Goal: Task Accomplishment & Management: Use online tool/utility

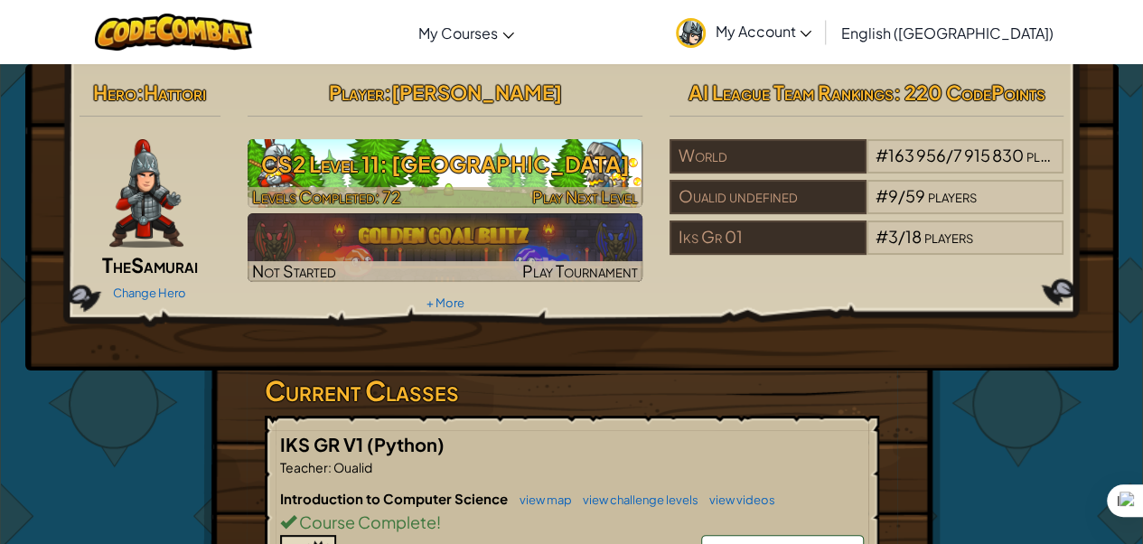
click at [426, 150] on h3 "CS2 Level 11: [GEOGRAPHIC_DATA]" at bounding box center [445, 164] width 395 height 41
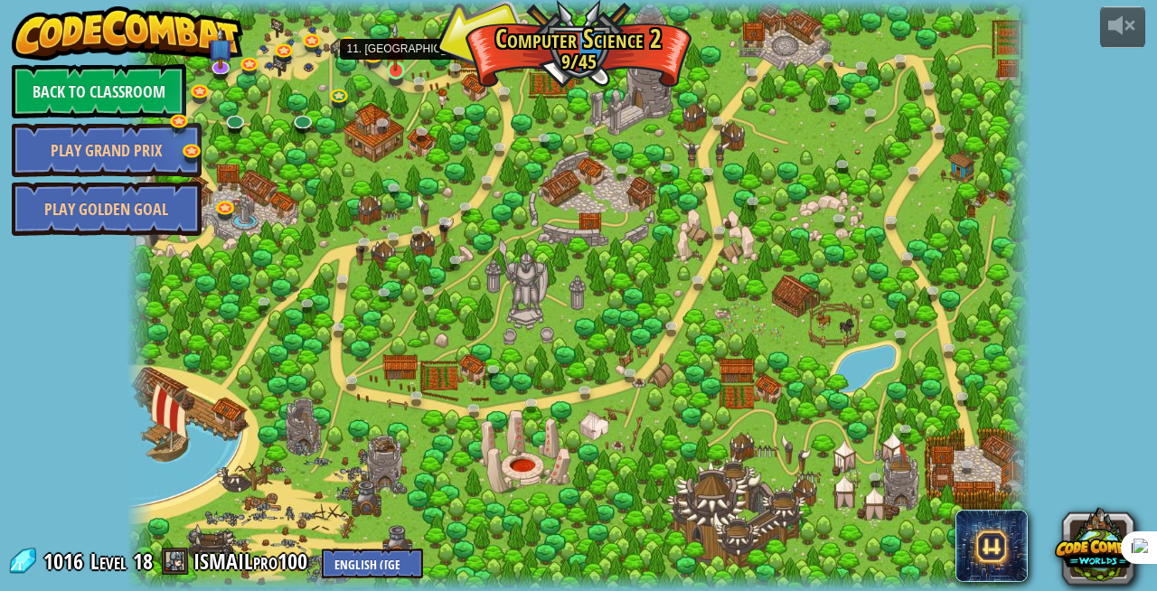
click at [400, 68] on img at bounding box center [396, 48] width 22 height 50
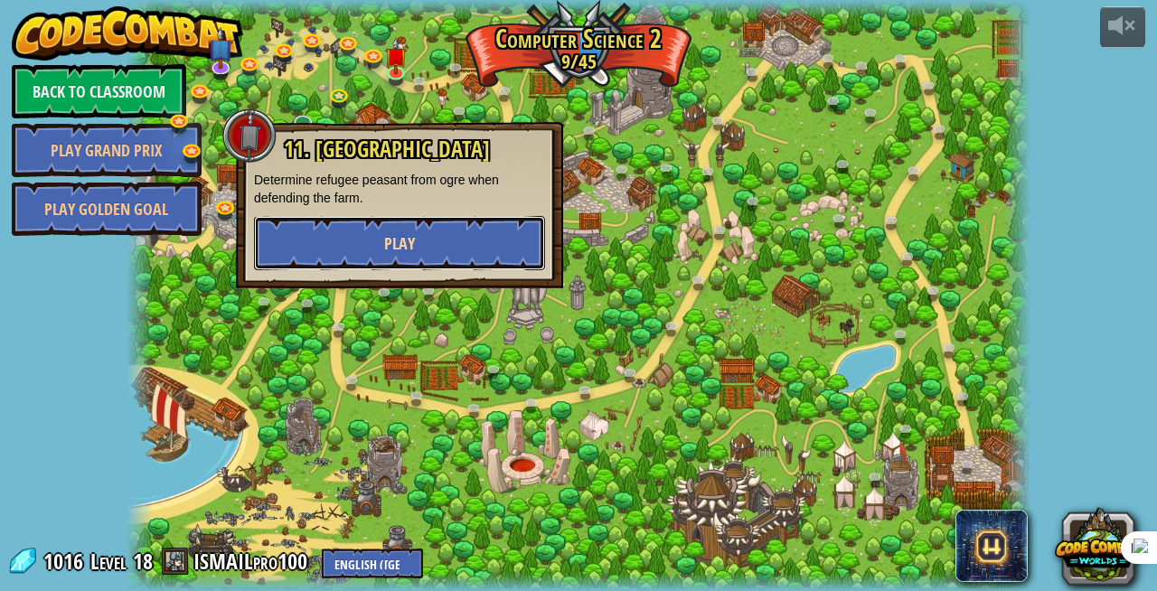
click at [347, 230] on button "Play" at bounding box center [399, 243] width 291 height 54
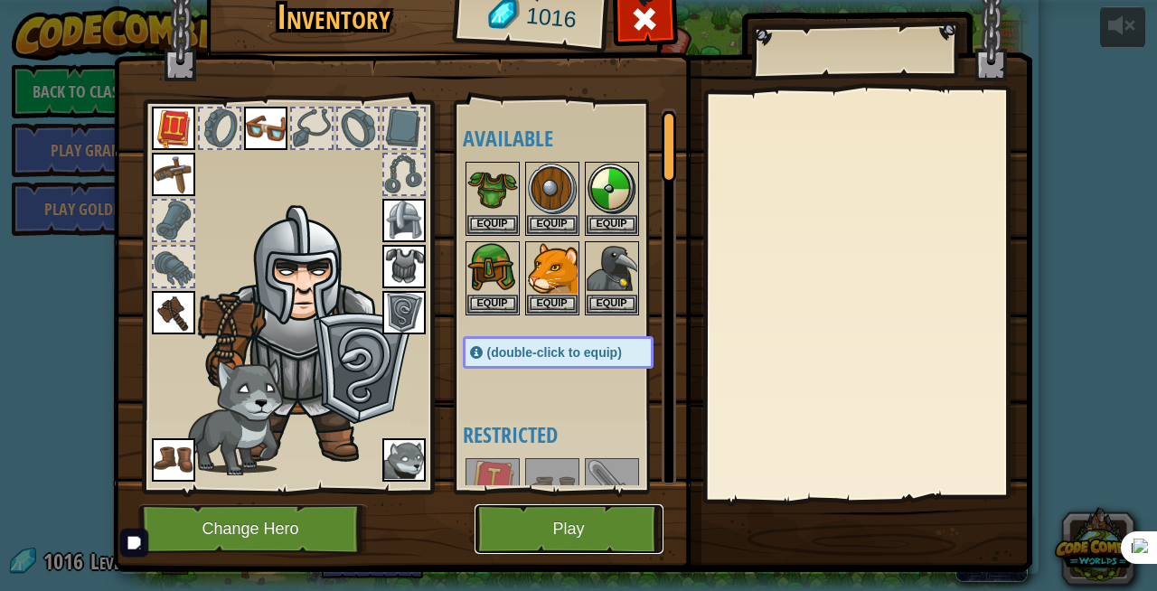
click at [542, 530] on button "Play" at bounding box center [569, 529] width 189 height 50
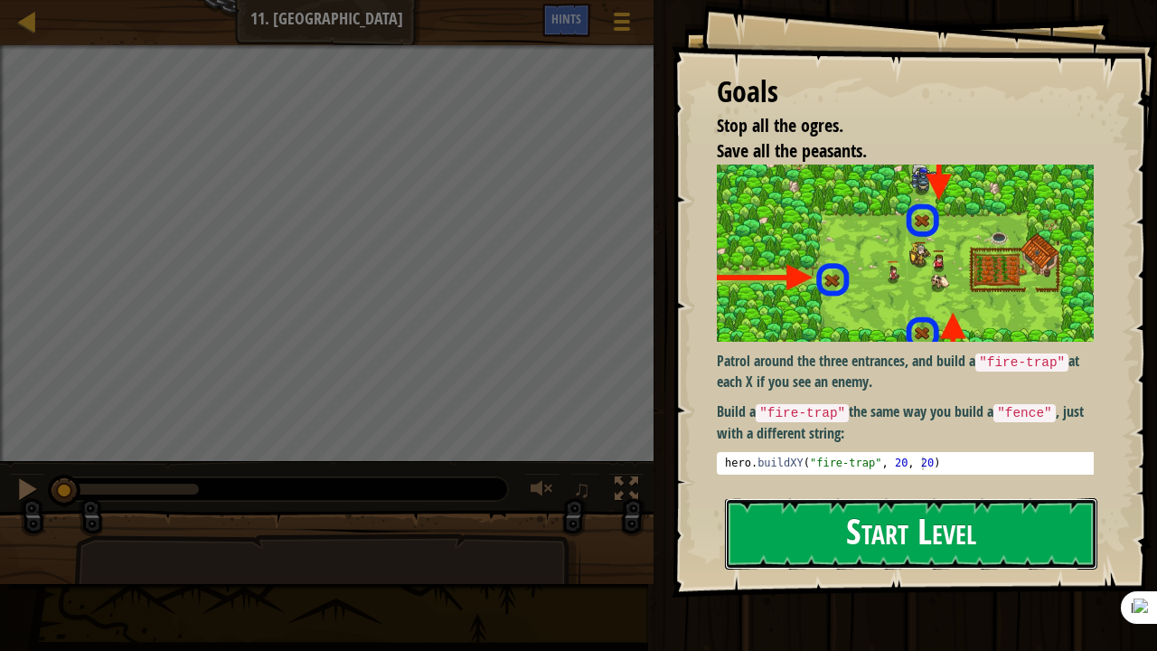
click at [739, 532] on button "Start Level" at bounding box center [911, 533] width 372 height 71
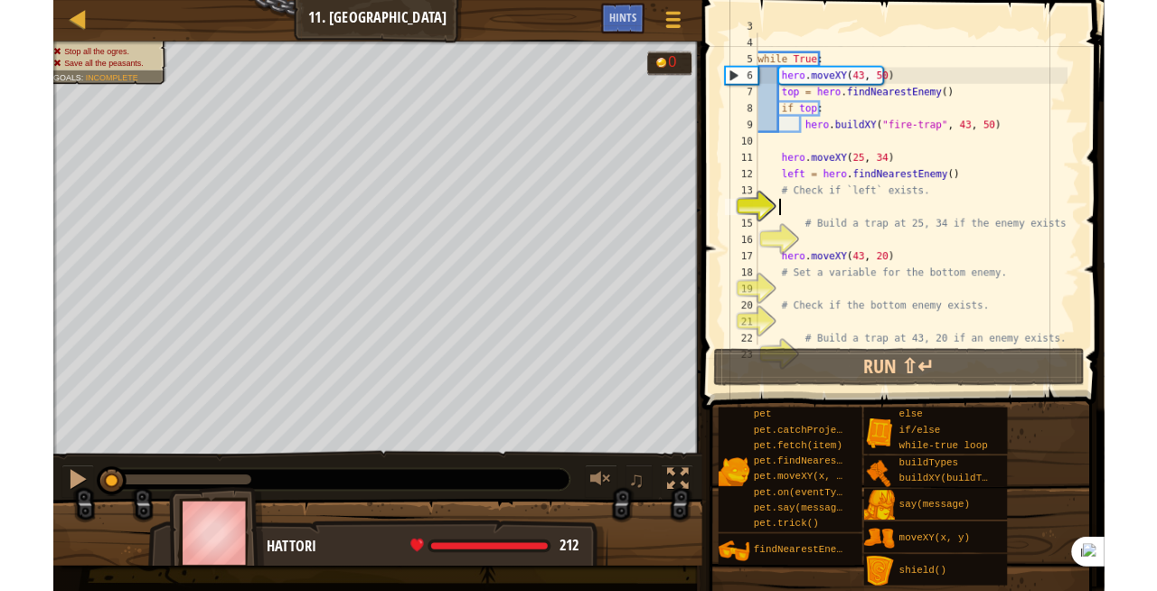
scroll to position [72, 0]
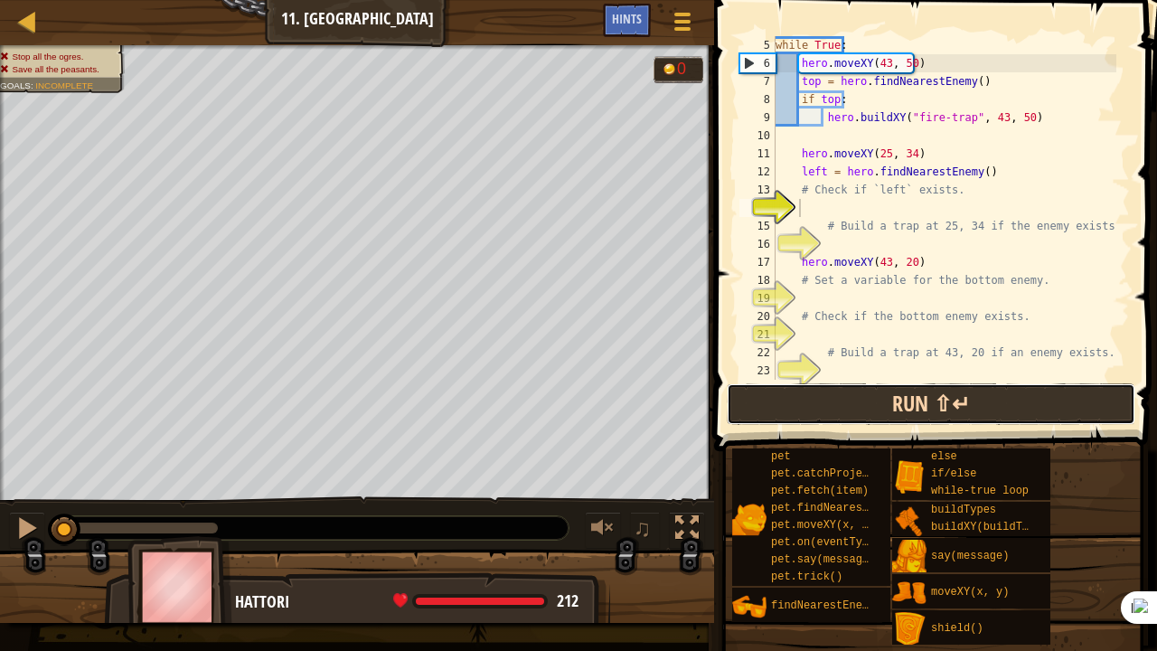
click at [885, 390] on button "Run ⇧↵" at bounding box center [931, 404] width 409 height 42
